Goal: Task Accomplishment & Management: Use online tool/utility

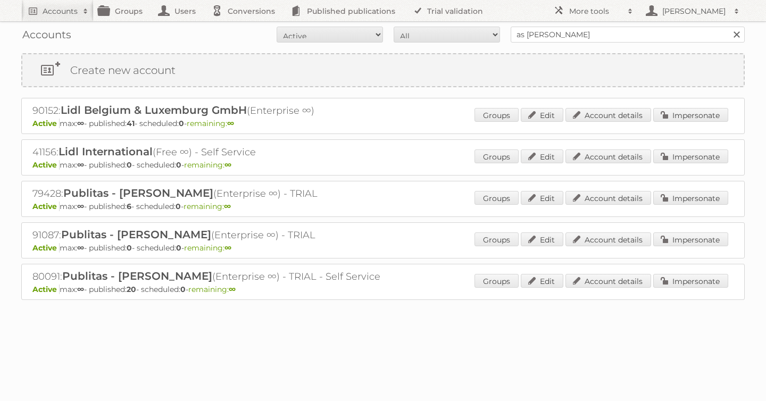
type input "as [PERSON_NAME]"
click at [728, 27] on input "Search" at bounding box center [736, 35] width 16 height 16
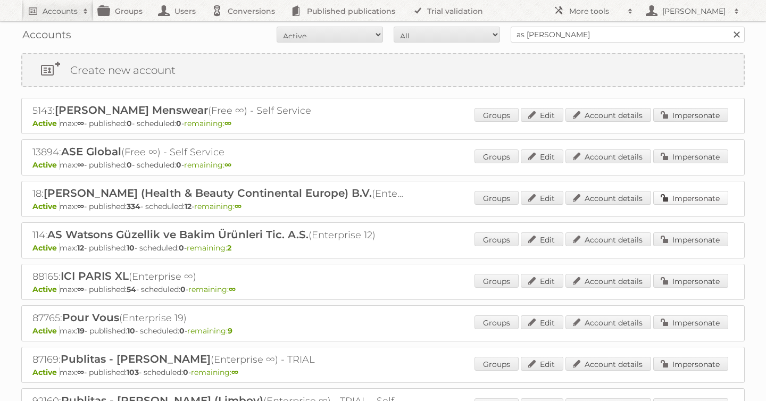
click at [671, 197] on link "Impersonate" at bounding box center [690, 198] width 75 height 14
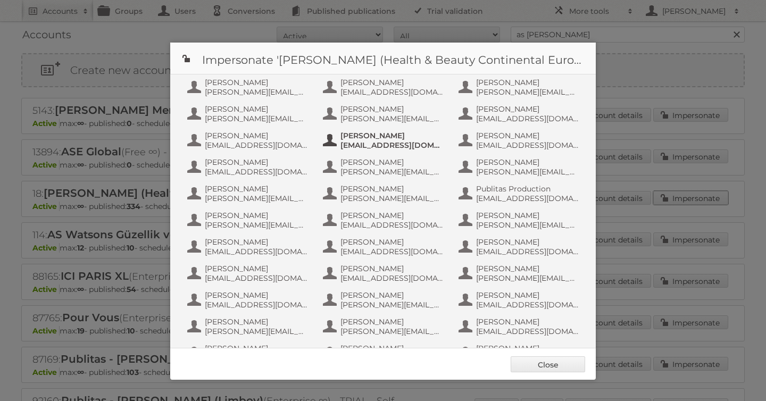
scroll to position [609, 0]
click at [533, 203] on button "Publitas Production [EMAIL_ADDRESS][DOMAIN_NAME]" at bounding box center [519, 192] width 125 height 21
